Goal: Task Accomplishment & Management: Manage account settings

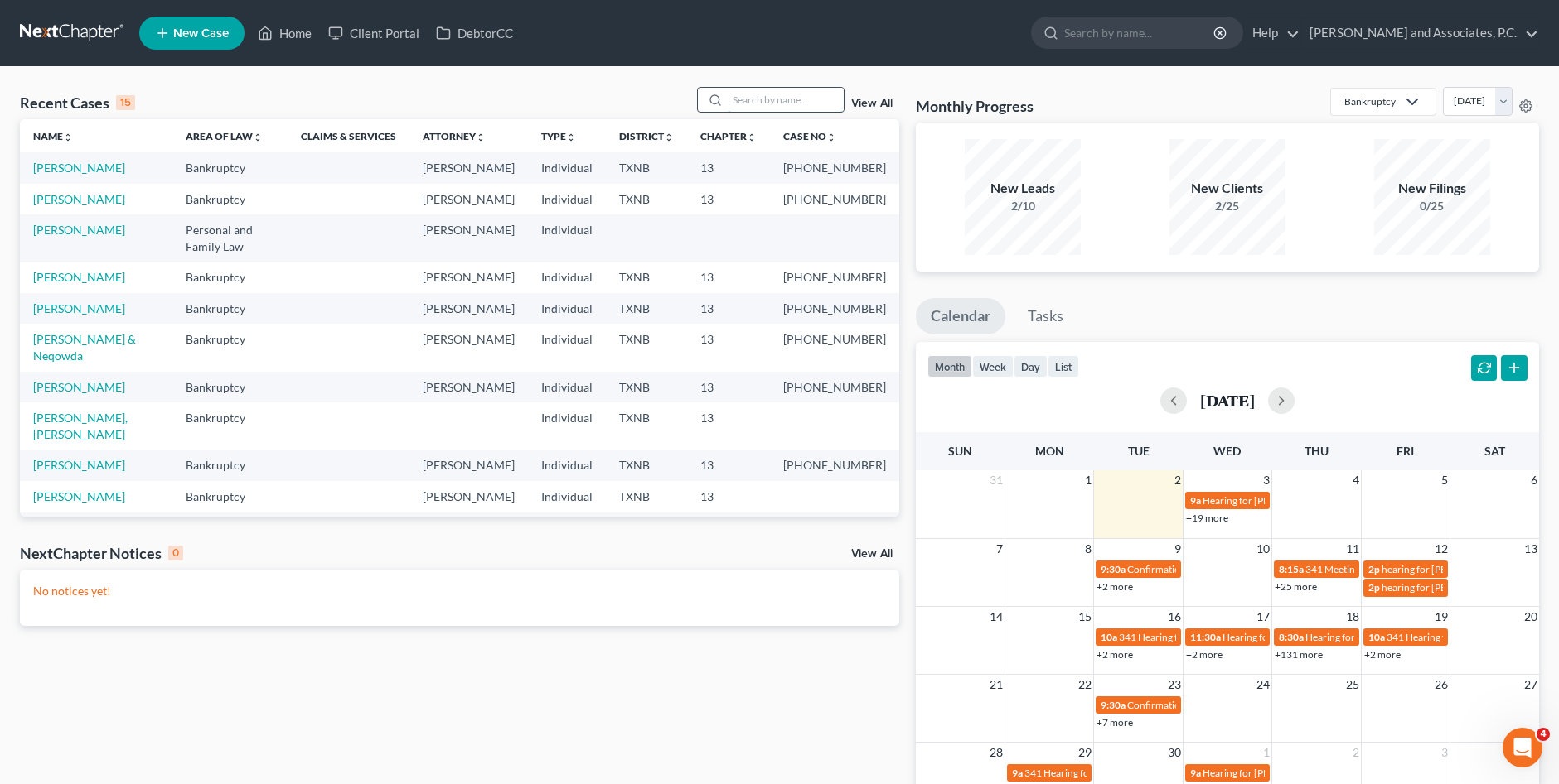
click at [760, 95] on input "search" at bounding box center [785, 99] width 116 height 24
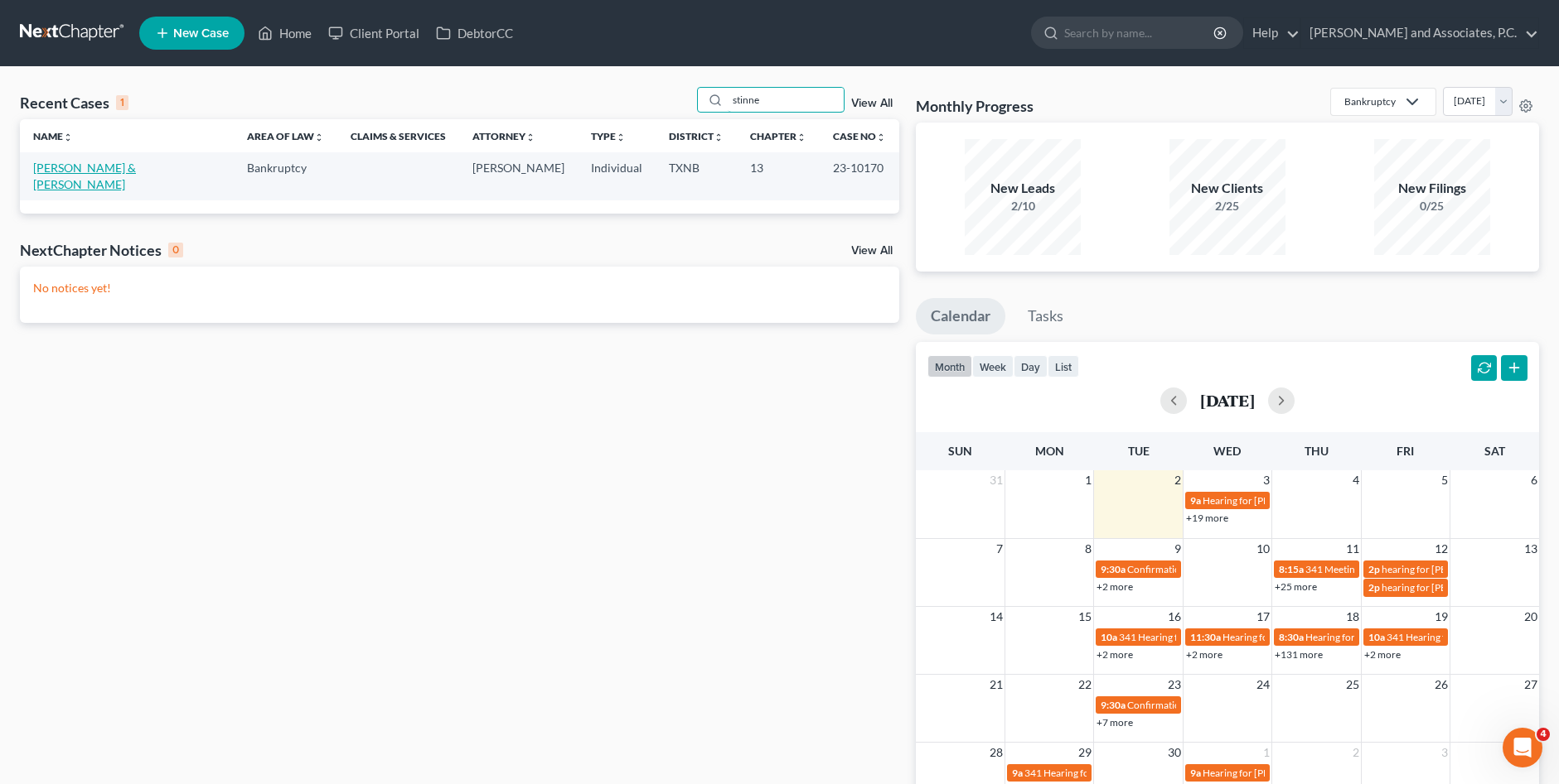
type input "stinne"
click at [112, 170] on link "[PERSON_NAME] & [PERSON_NAME]" at bounding box center [84, 176] width 103 height 31
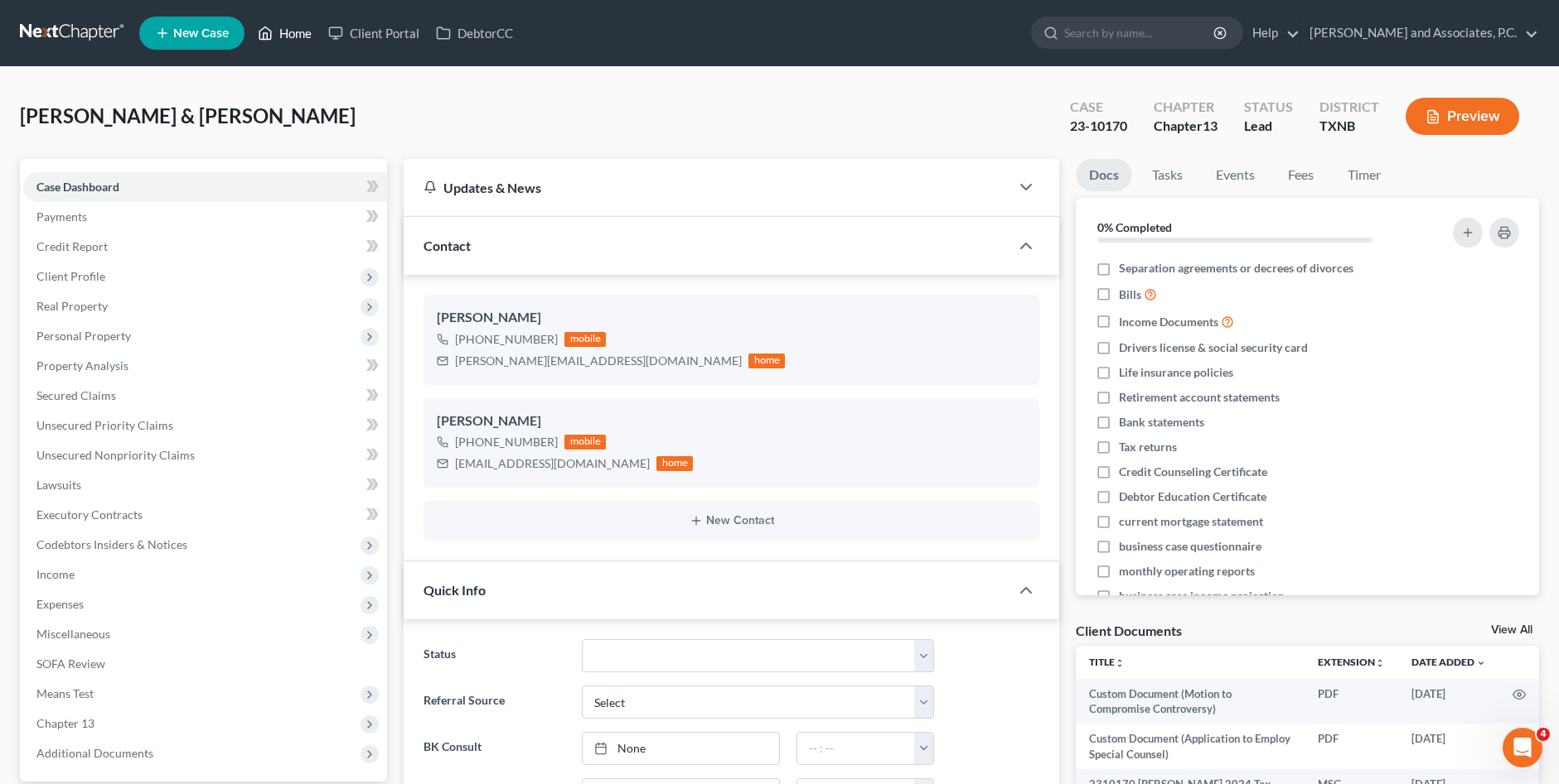
click at [305, 35] on link "Home" at bounding box center [285, 33] width 70 height 30
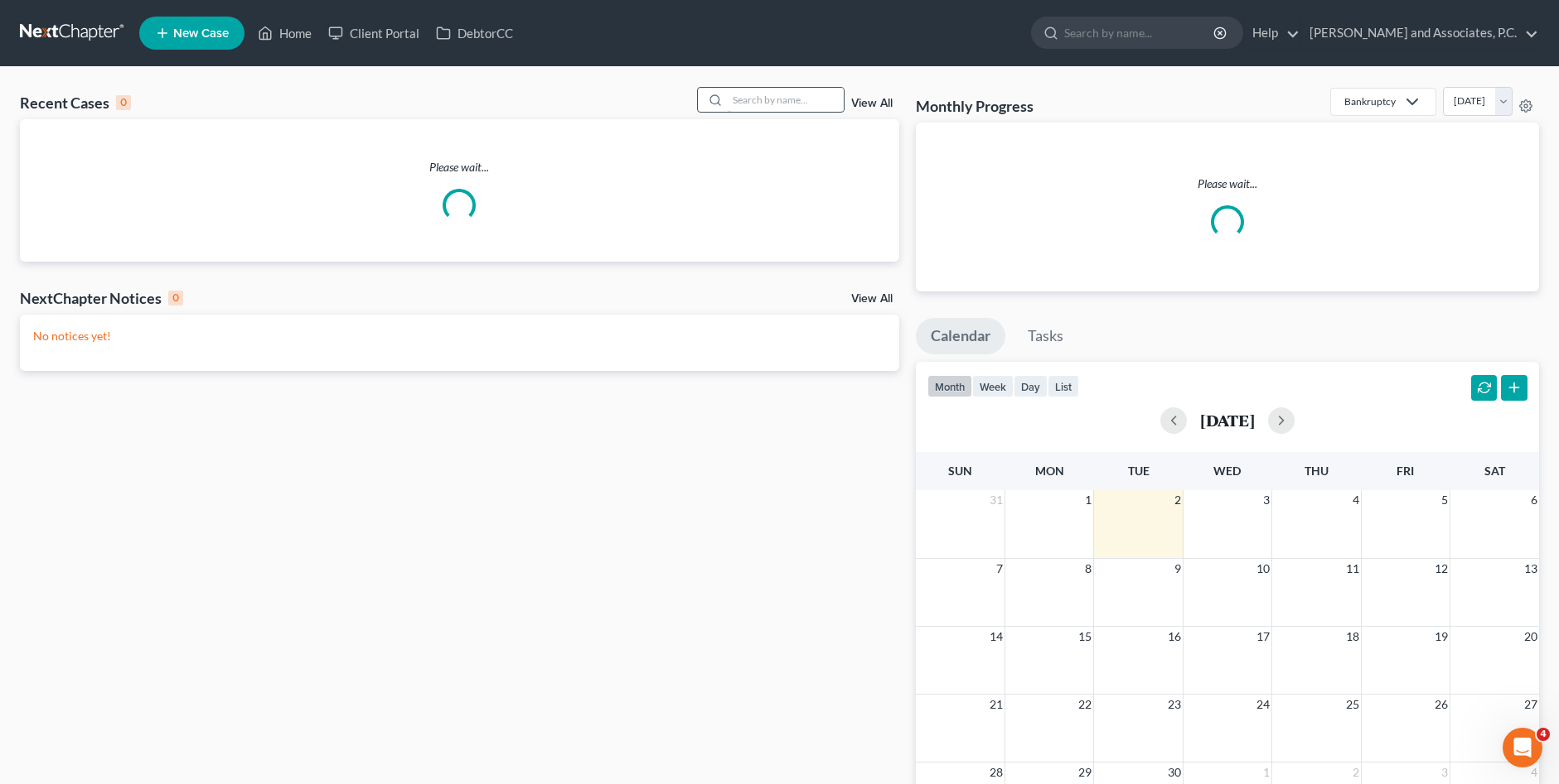
click at [794, 99] on input "search" at bounding box center [785, 99] width 116 height 24
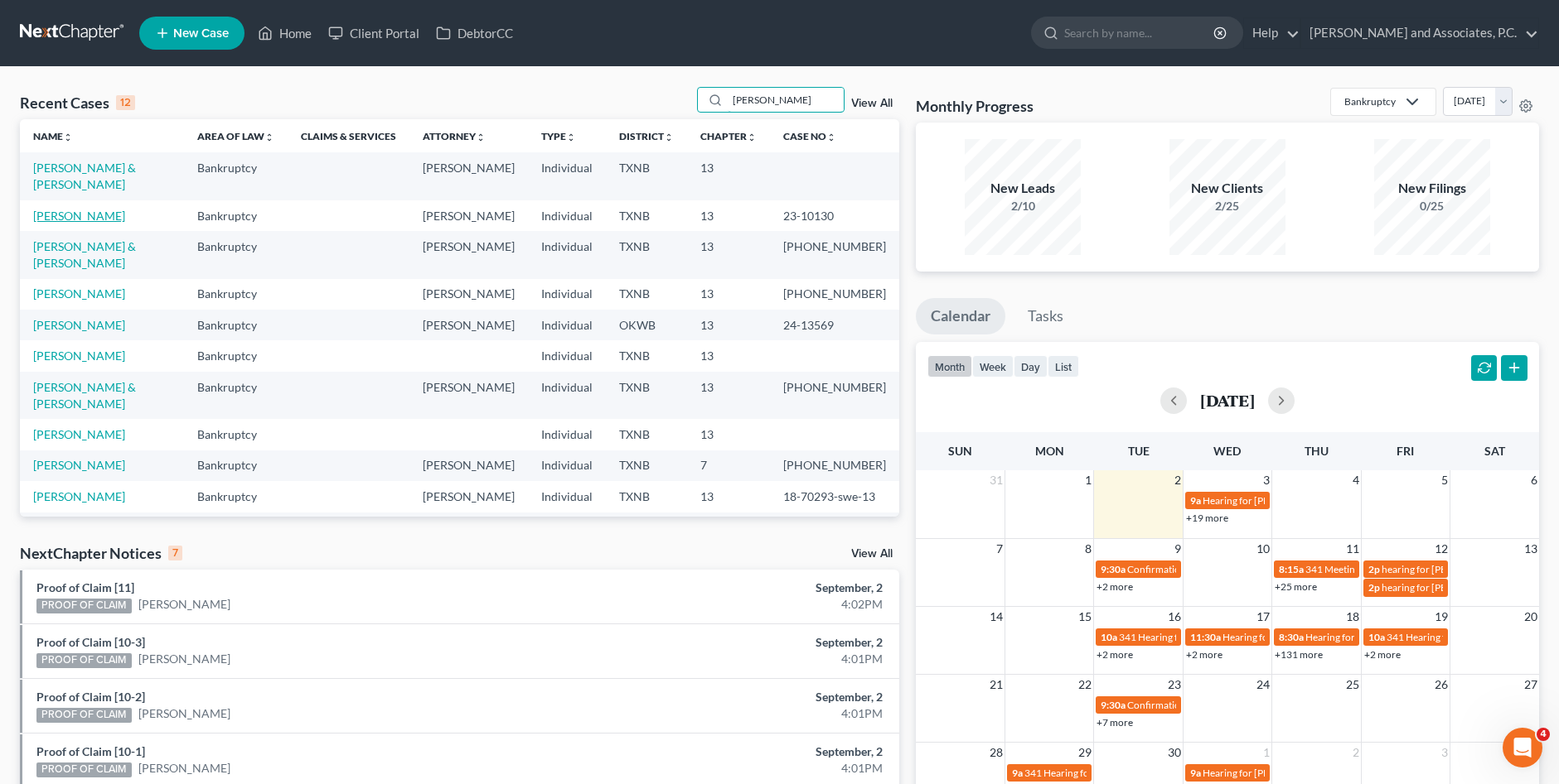
type input "[PERSON_NAME]"
click at [116, 208] on link "[PERSON_NAME]" at bounding box center [78, 215] width 92 height 14
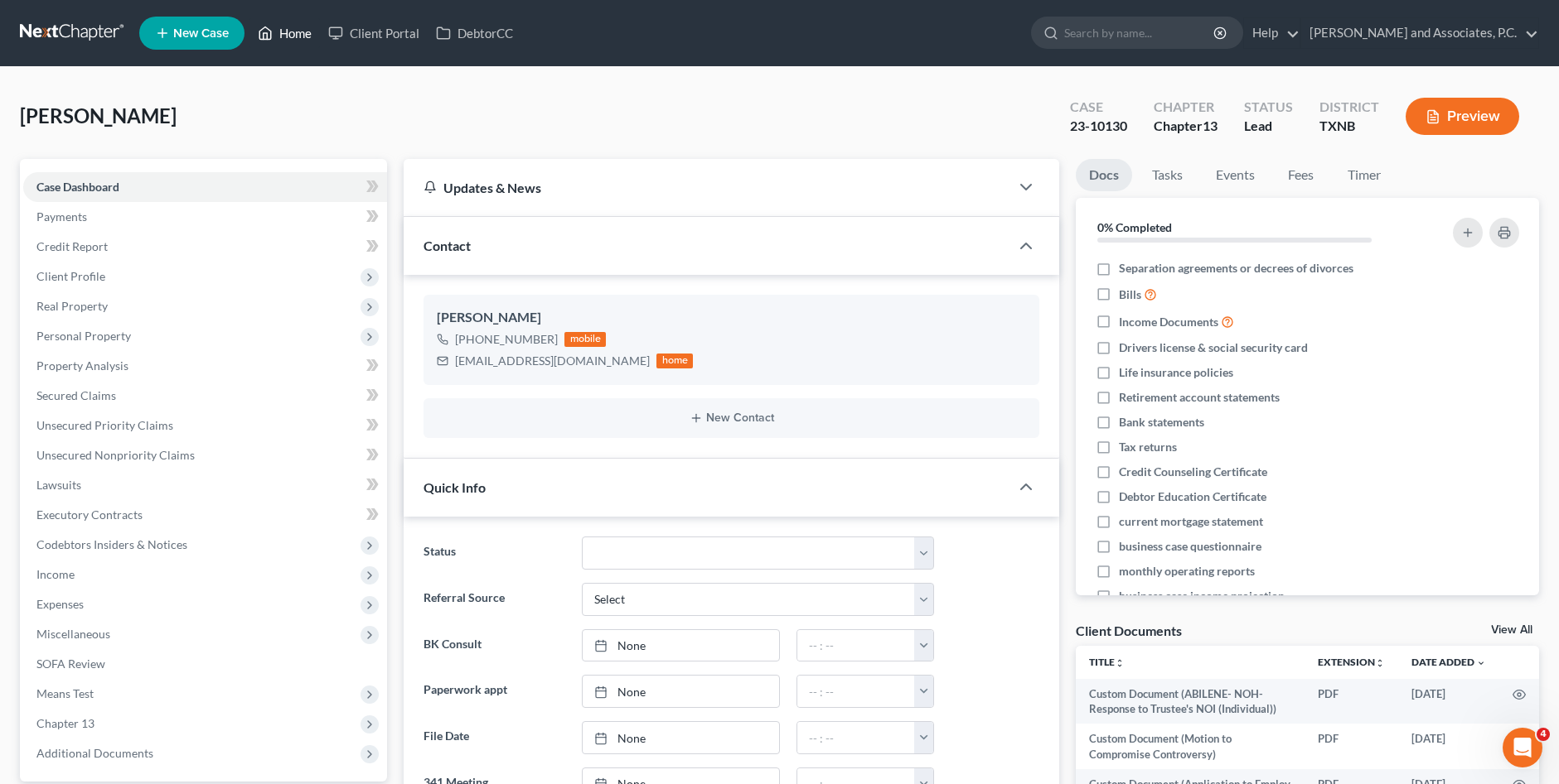
click at [293, 35] on link "Home" at bounding box center [285, 33] width 70 height 30
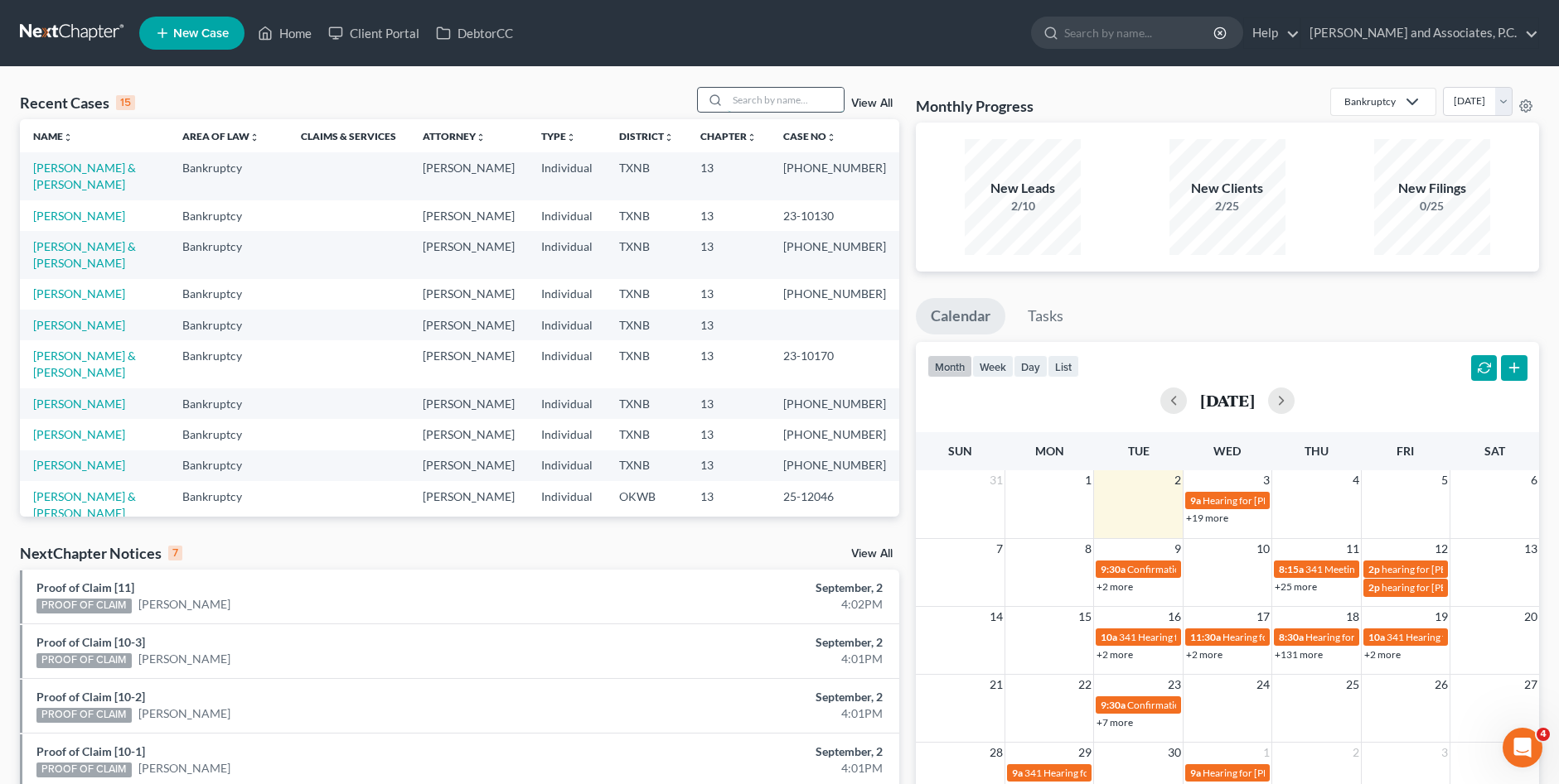
click at [747, 100] on input "search" at bounding box center [785, 99] width 116 height 24
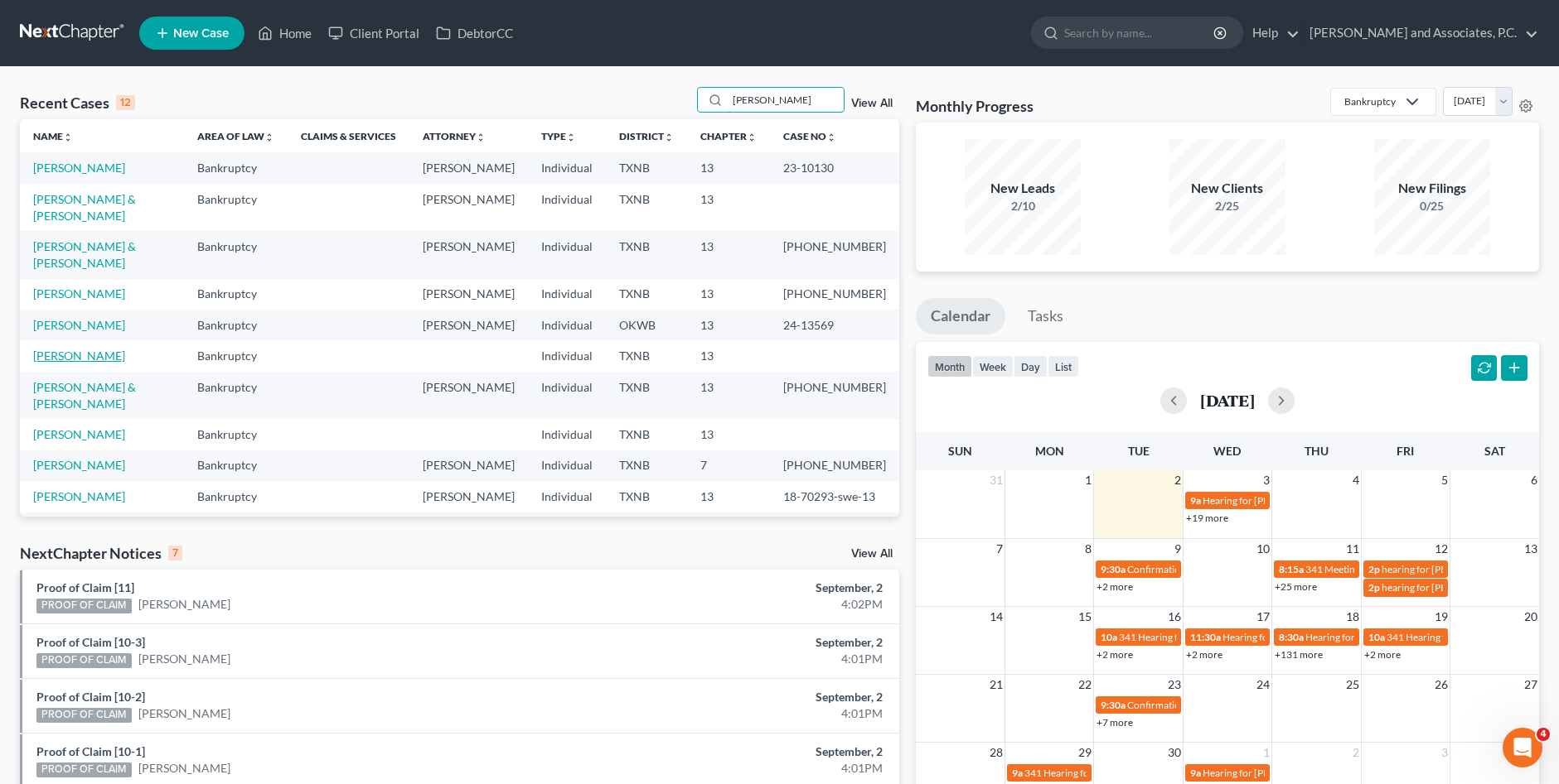
type input "[PERSON_NAME]"
click at [109, 349] on link "[PERSON_NAME]" at bounding box center [78, 356] width 92 height 14
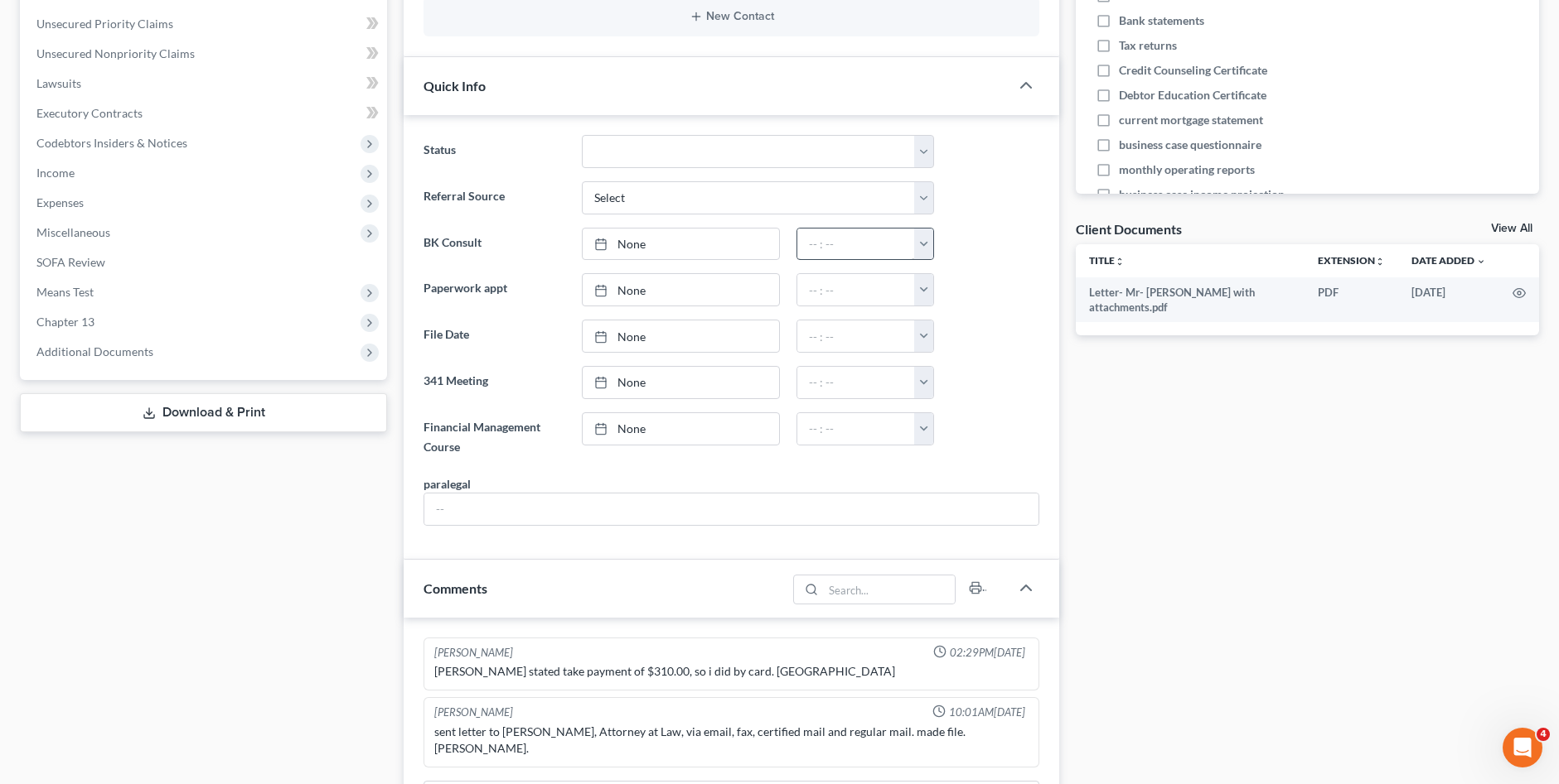
scroll to position [332, 0]
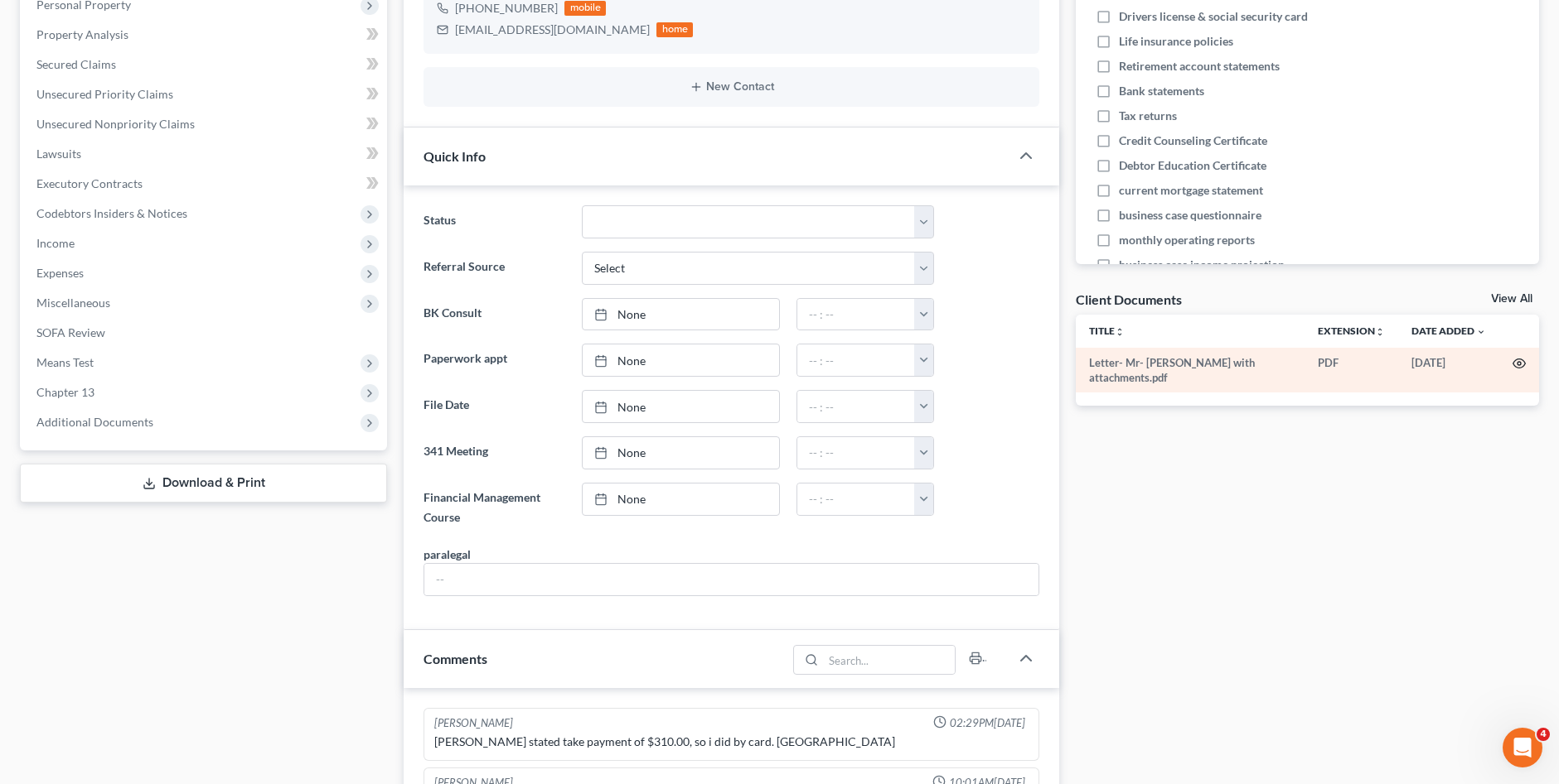
click at [1515, 363] on icon "button" at bounding box center [1518, 364] width 14 height 14
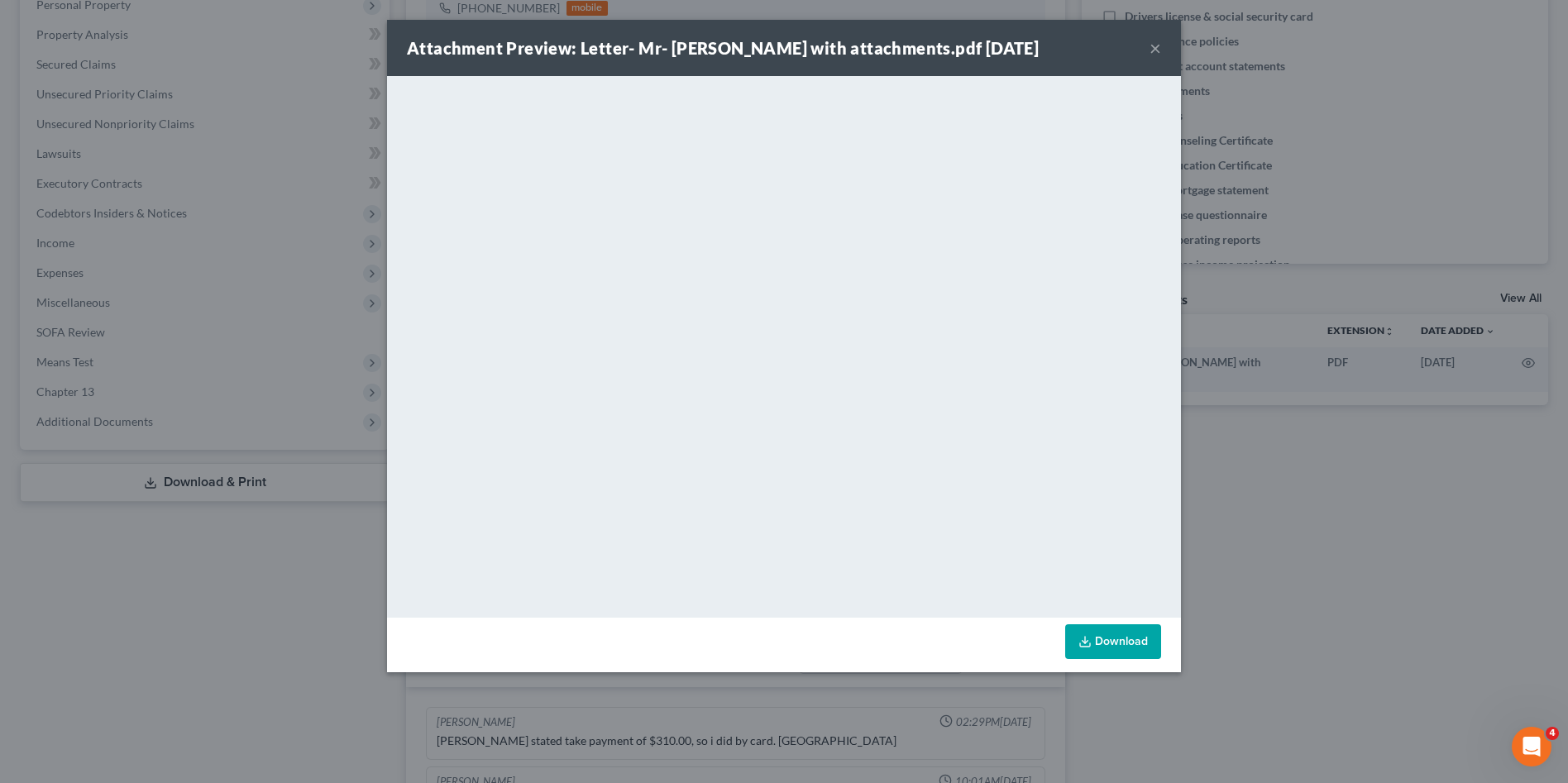
click at [1159, 50] on button "×" at bounding box center [1156, 48] width 12 height 20
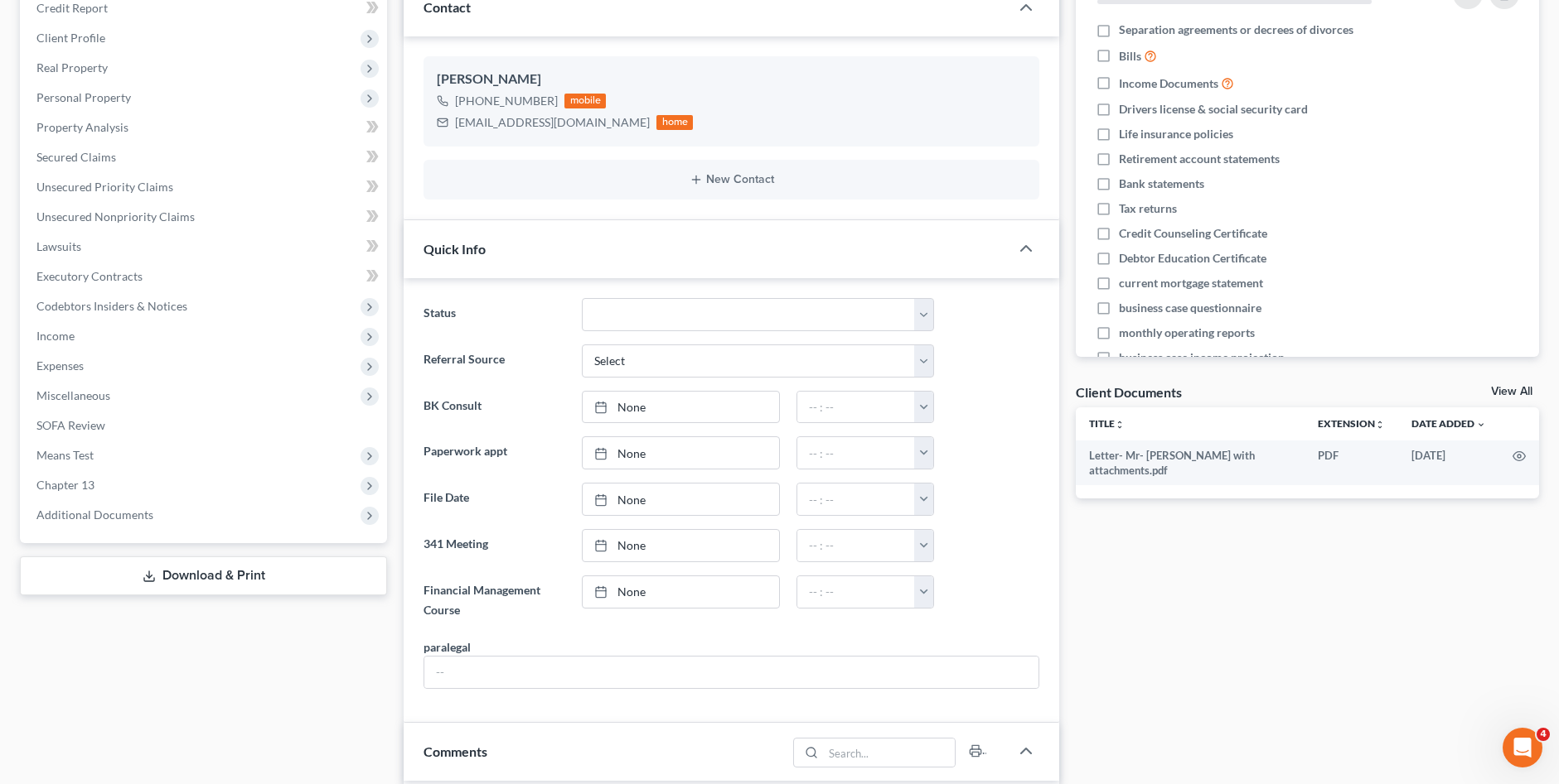
scroll to position [0, 0]
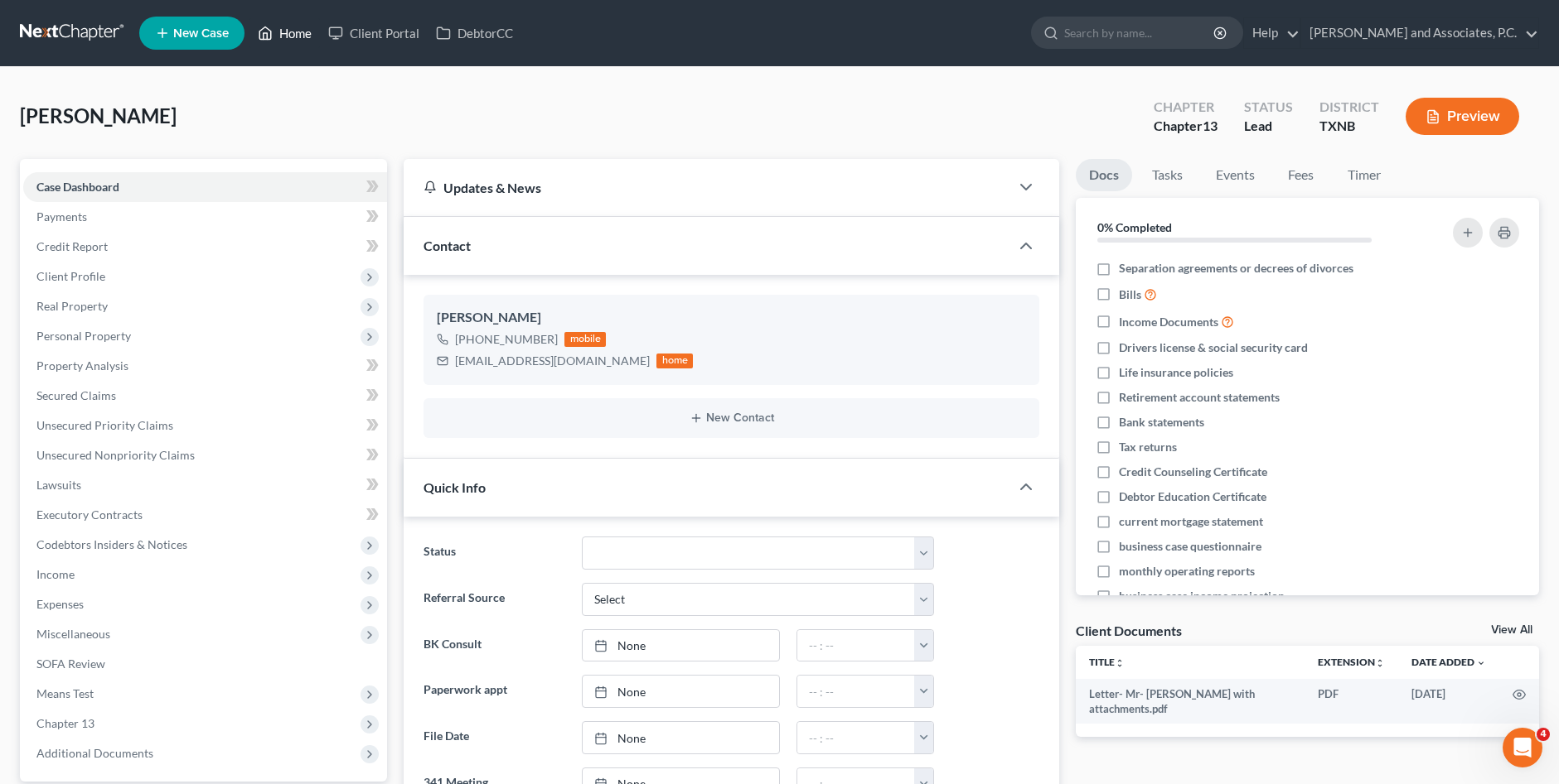
click at [300, 35] on link "Home" at bounding box center [285, 33] width 70 height 30
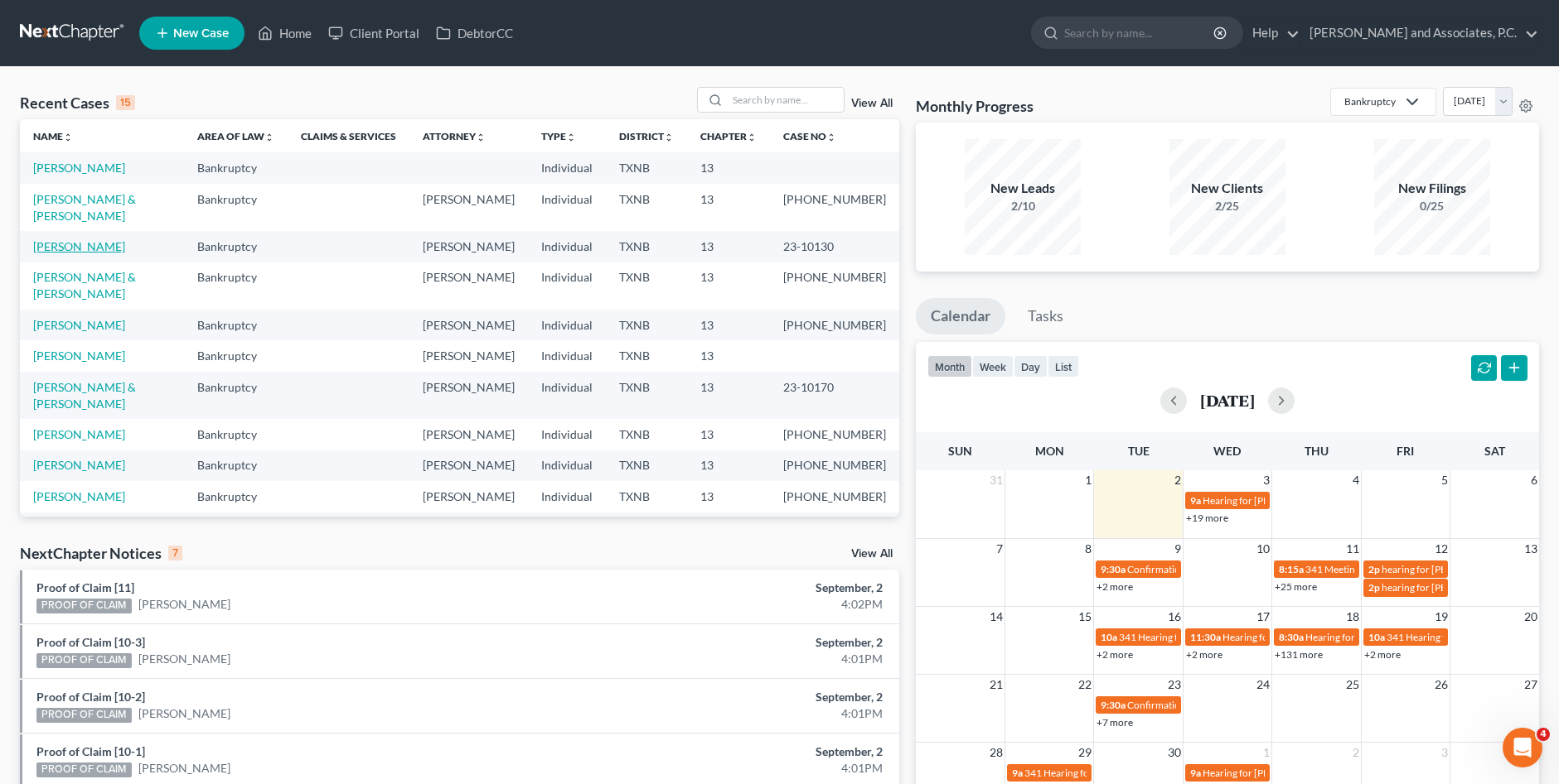
click at [119, 239] on link "[PERSON_NAME]" at bounding box center [78, 246] width 92 height 14
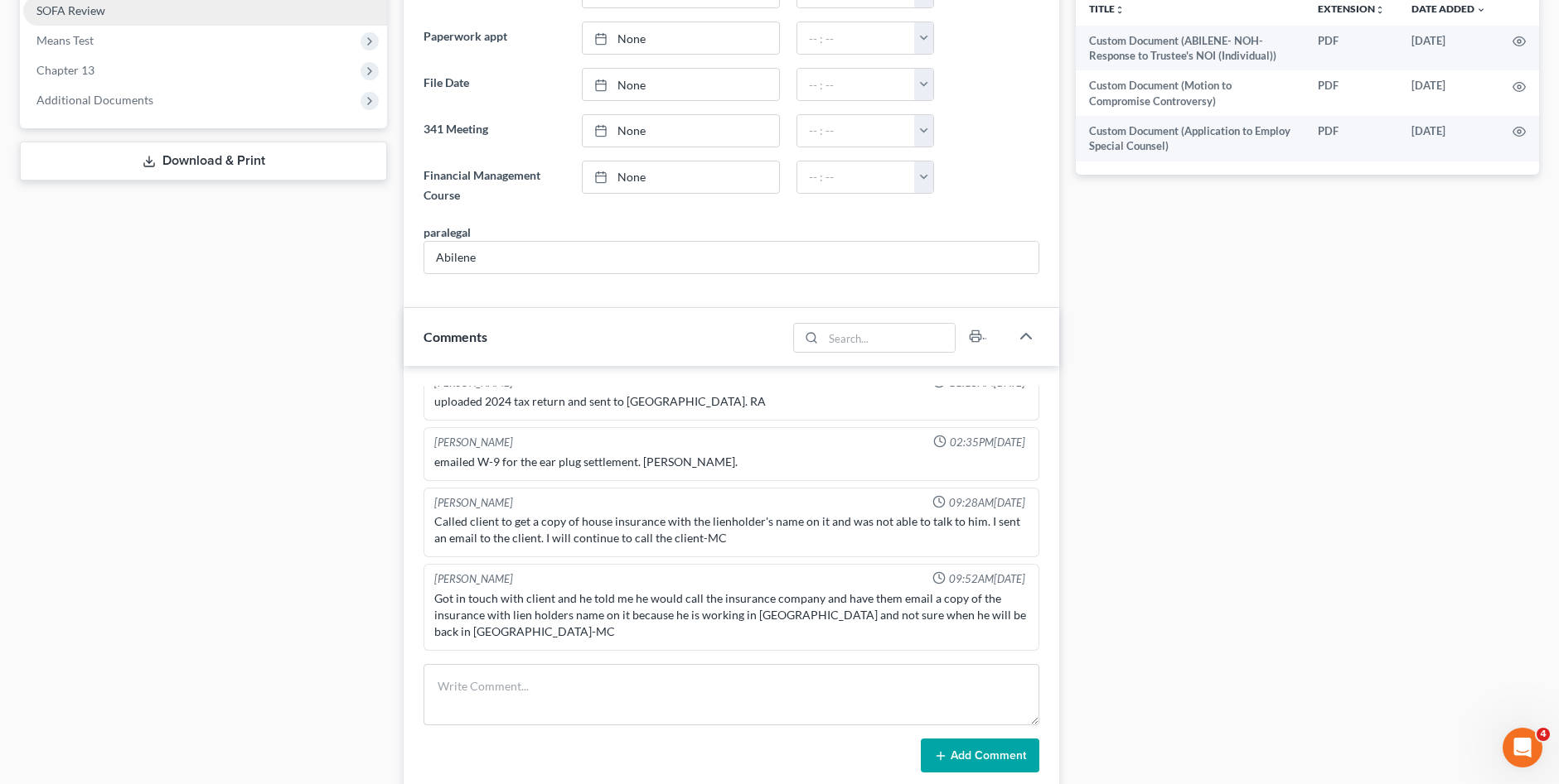
scroll to position [828, 0]
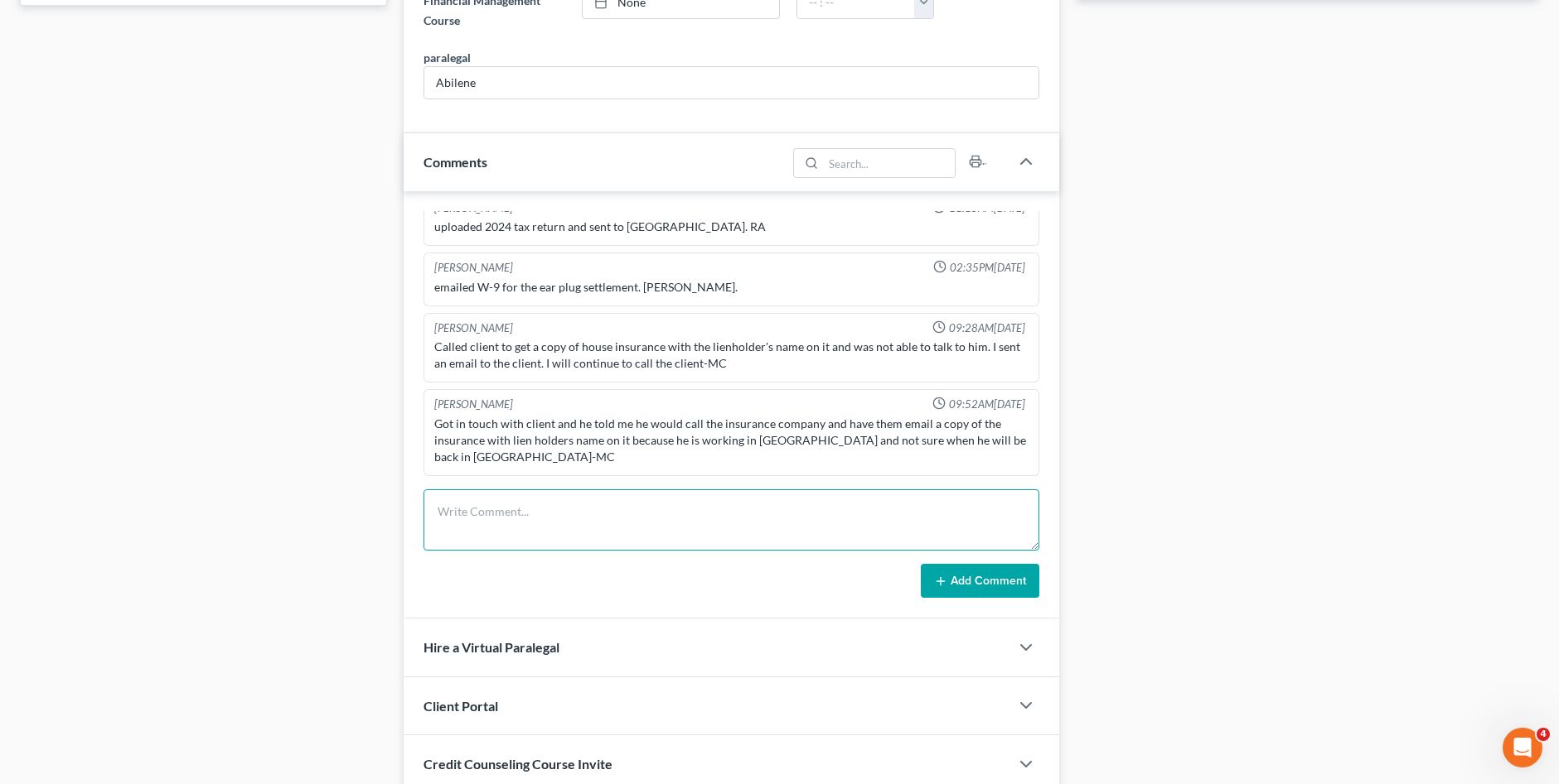
click at [450, 523] on textarea at bounding box center [731, 521] width 615 height 62
type textarea "Client called, returning [PERSON_NAME]'s call. He is currently working in [GEOG…"
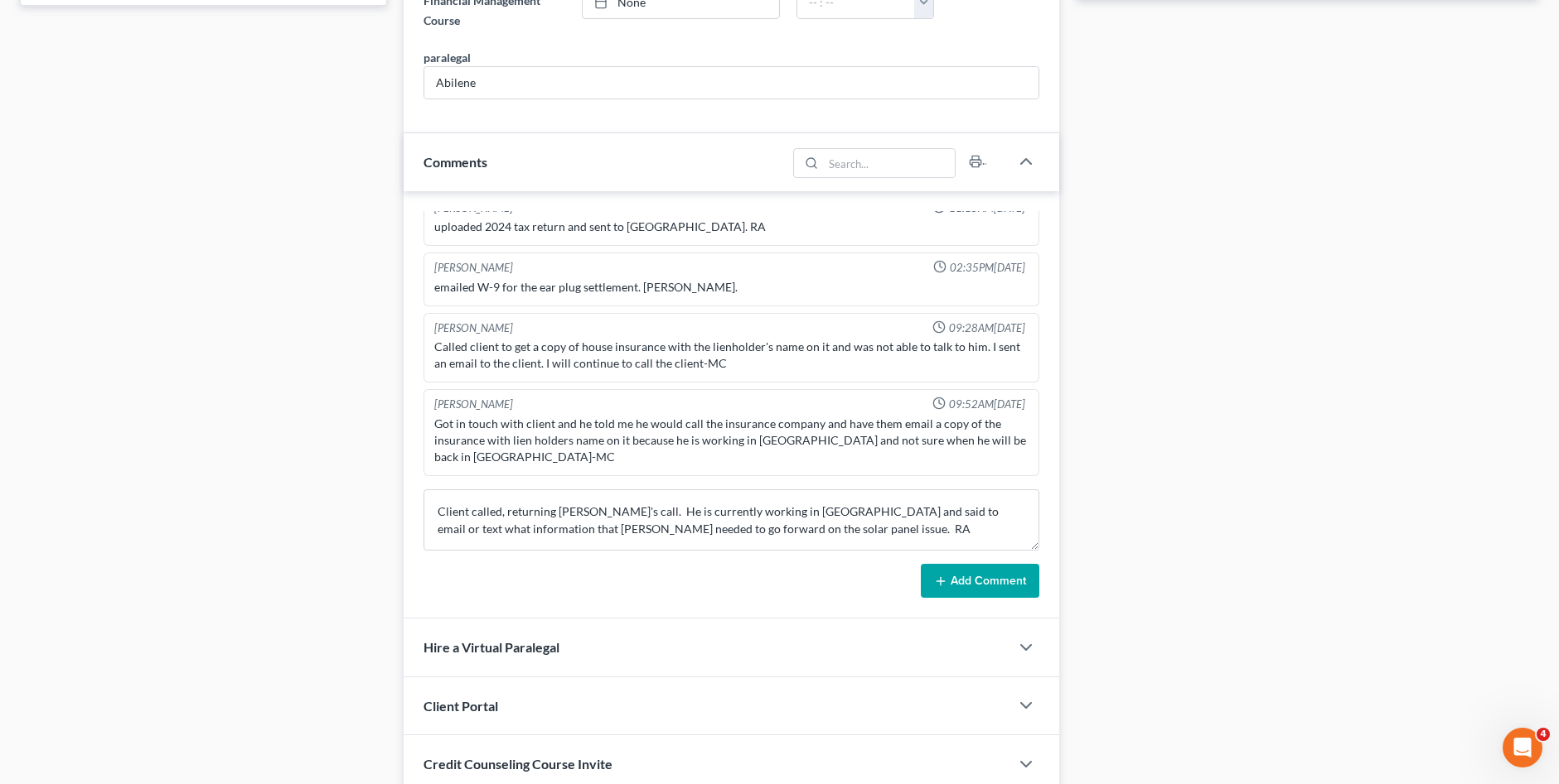
click at [983, 587] on button "Add Comment" at bounding box center [979, 581] width 119 height 35
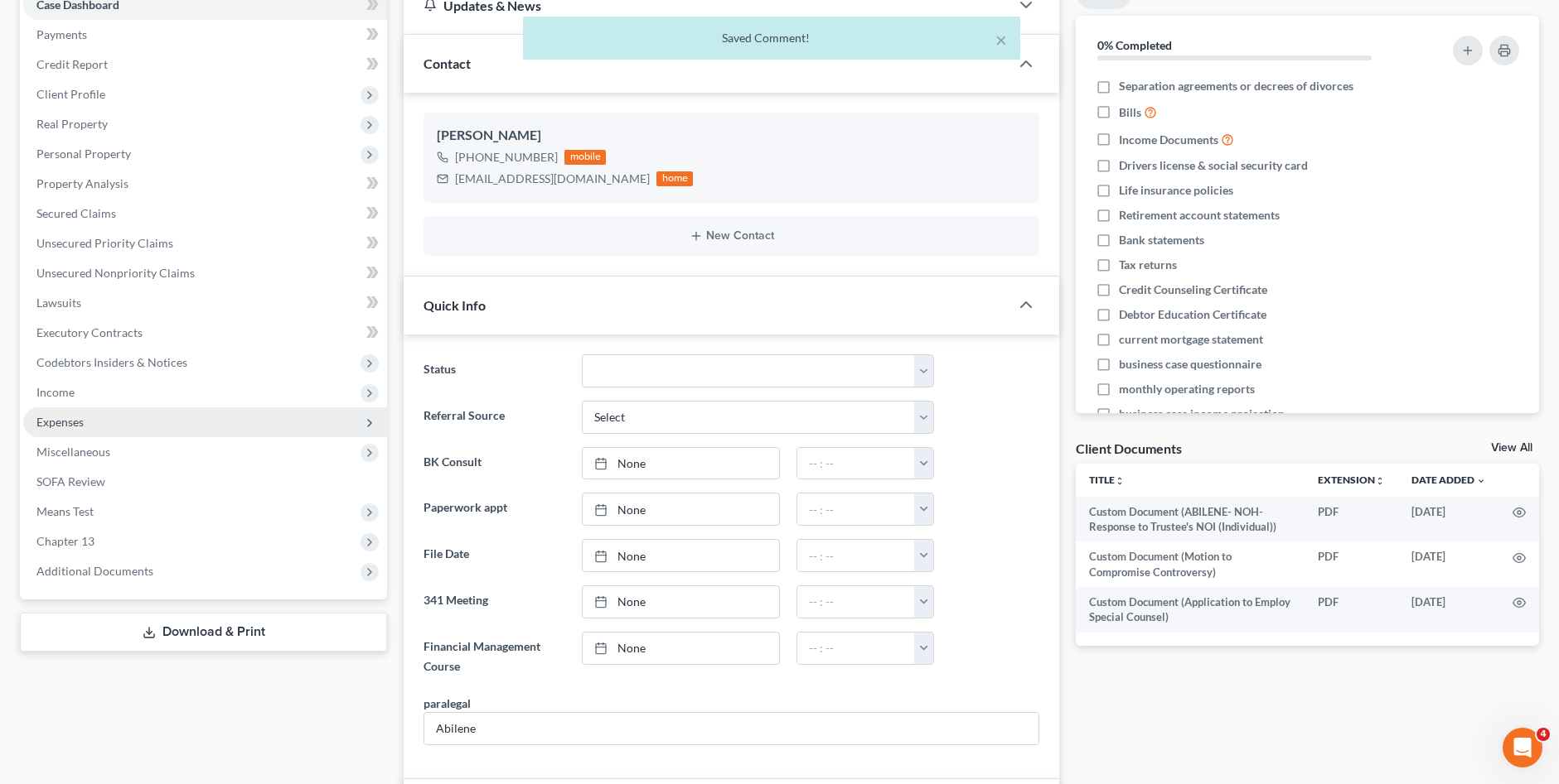
scroll to position [0, 0]
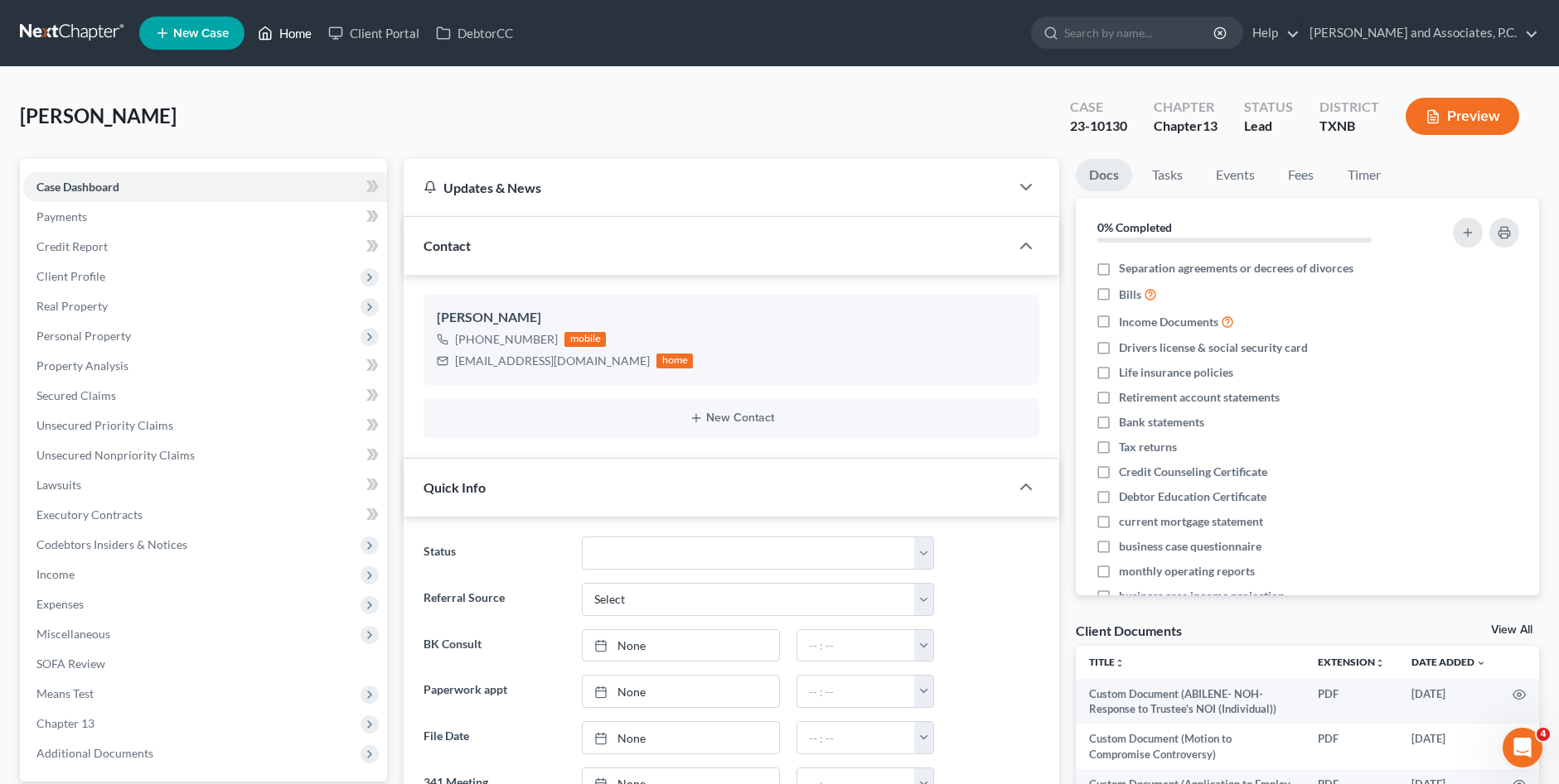
click at [294, 33] on link "Home" at bounding box center [285, 33] width 70 height 30
